Goal: Transaction & Acquisition: Purchase product/service

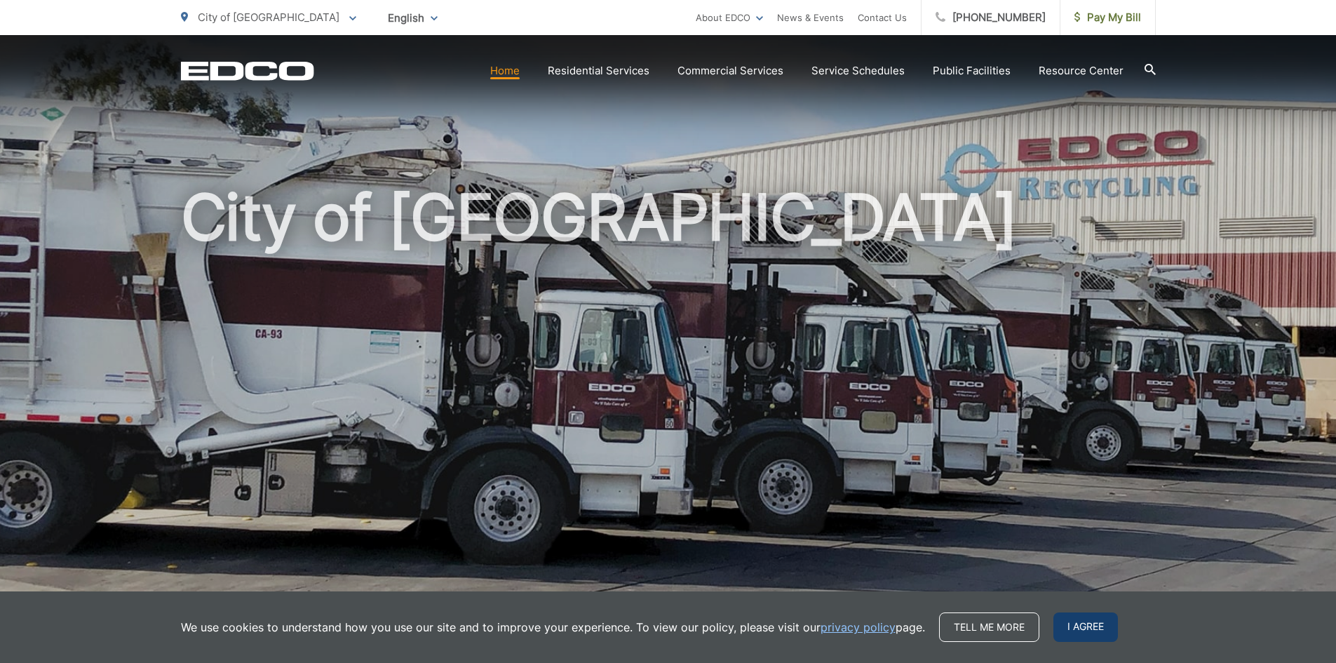
click at [1070, 624] on span "I agree" at bounding box center [1086, 626] width 65 height 29
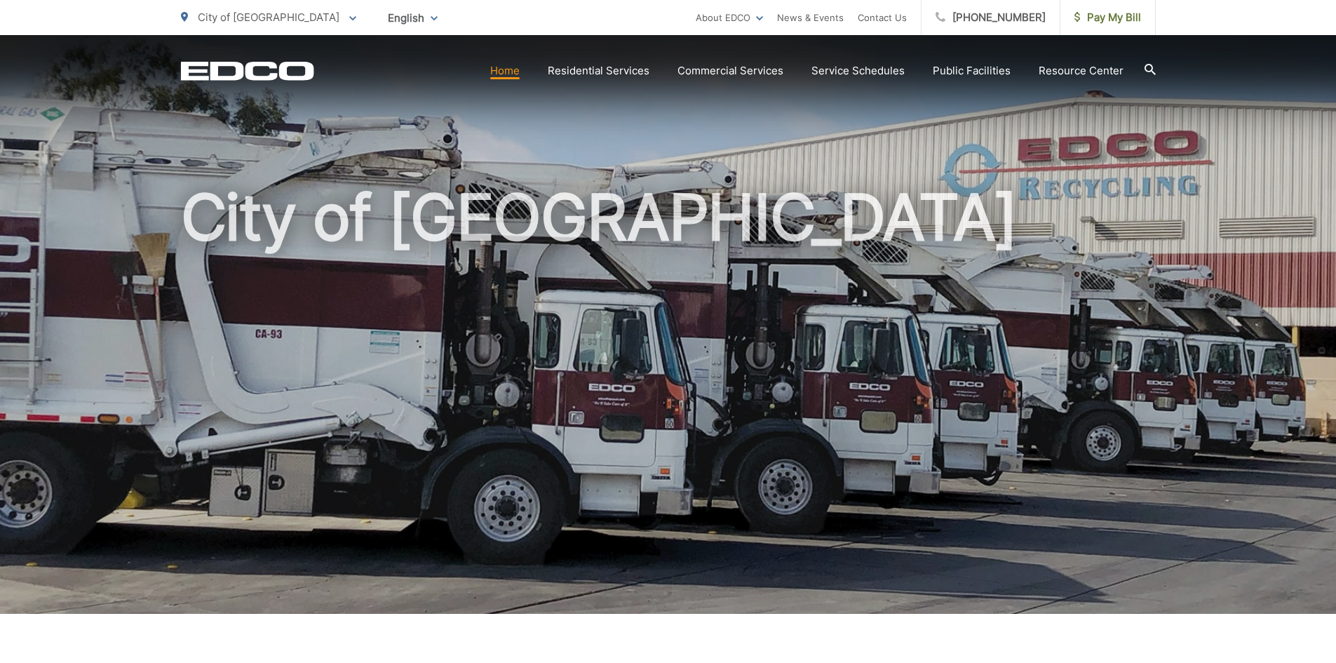
drag, startPoint x: 881, startPoint y: 561, endPoint x: 888, endPoint y: 560, distance: 7.2
click at [882, 561] on h1 "City of [GEOGRAPHIC_DATA]" at bounding box center [668, 404] width 975 height 444
click at [1133, 17] on span "Pay My Bill" at bounding box center [1108, 17] width 67 height 17
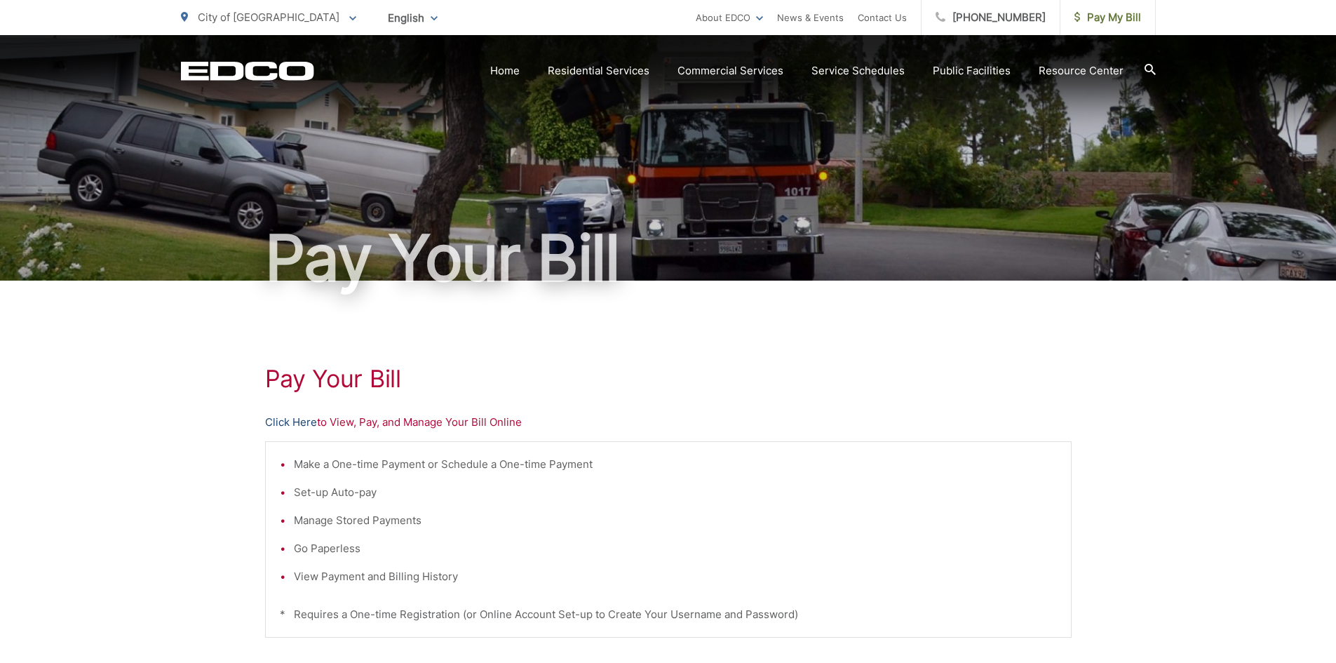
click at [293, 424] on link "Click Here" at bounding box center [291, 422] width 52 height 17
